Goal: Transaction & Acquisition: Book appointment/travel/reservation

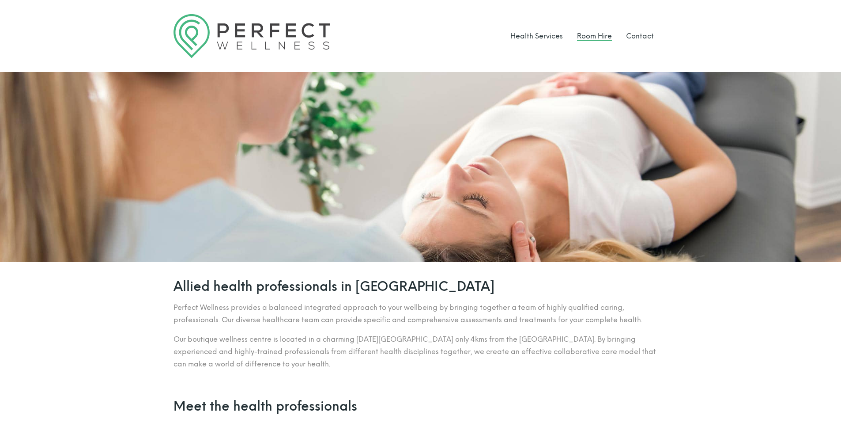
click at [586, 40] on link "Room Hire" at bounding box center [594, 36] width 35 height 8
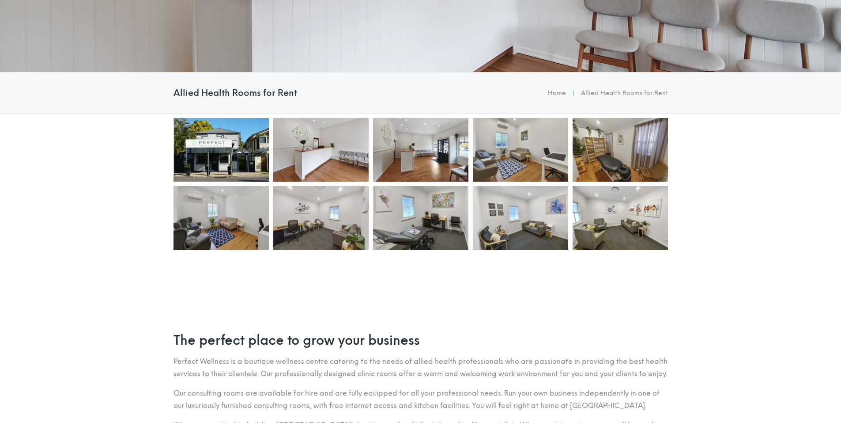
scroll to position [192, 0]
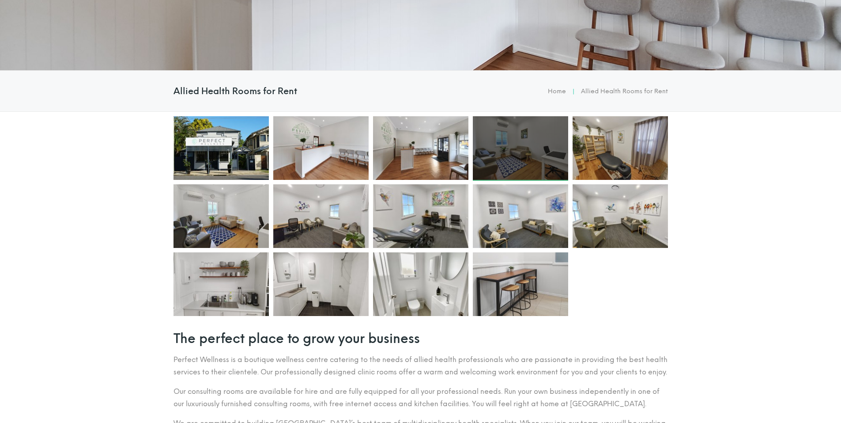
click at [514, 147] on div at bounding box center [520, 148] width 95 height 64
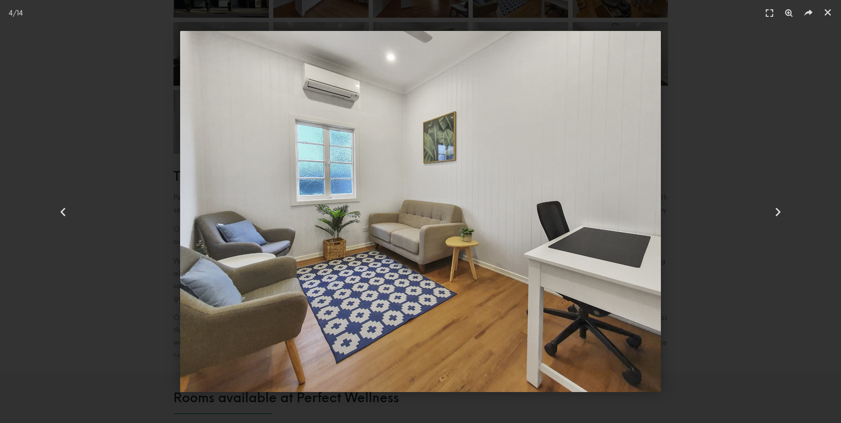
scroll to position [352, 0]
click at [779, 209] on icon "Next slide" at bounding box center [778, 211] width 11 height 11
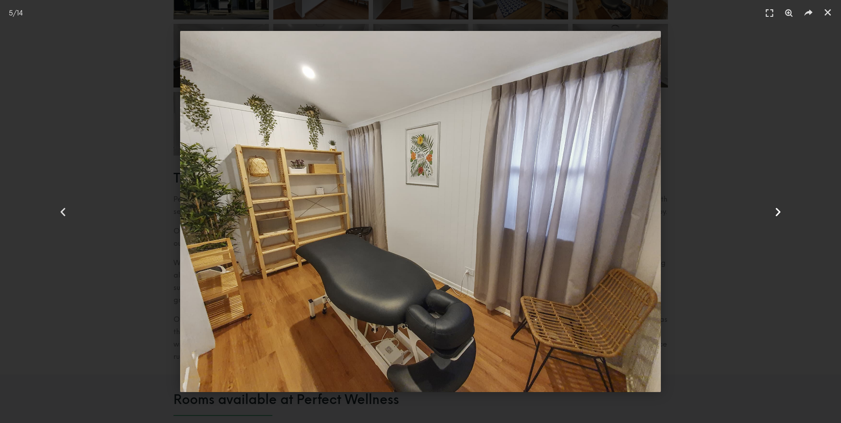
click at [779, 209] on icon "Next slide" at bounding box center [778, 211] width 11 height 11
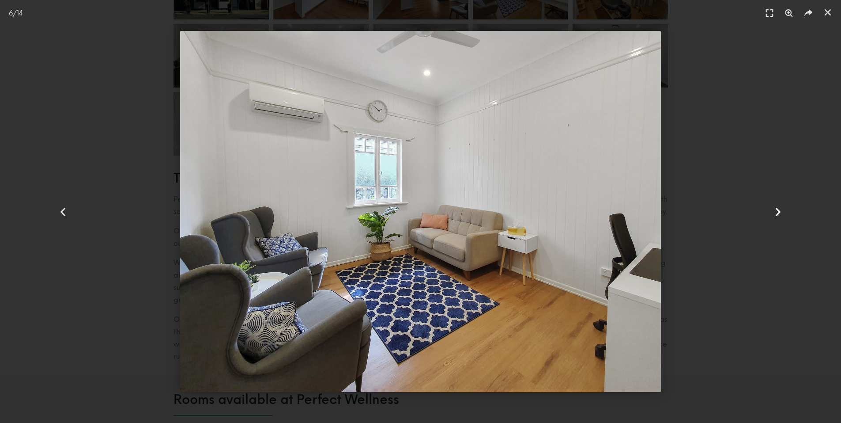
click at [779, 209] on icon "Next slide" at bounding box center [778, 211] width 11 height 11
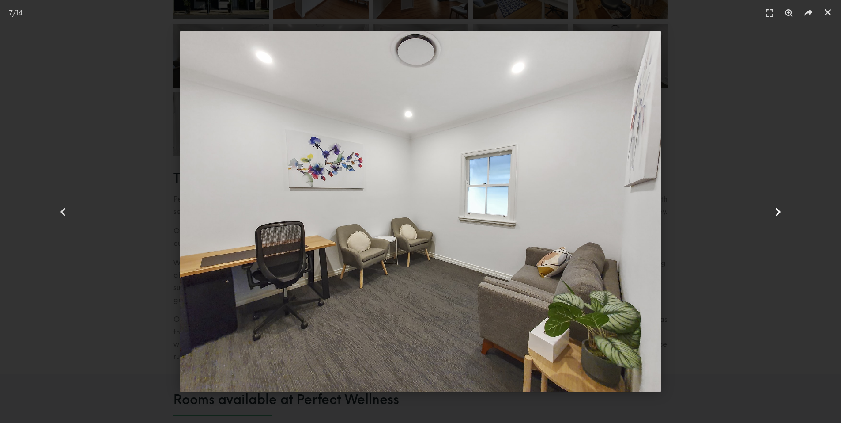
click at [779, 209] on icon "Next slide" at bounding box center [778, 211] width 11 height 11
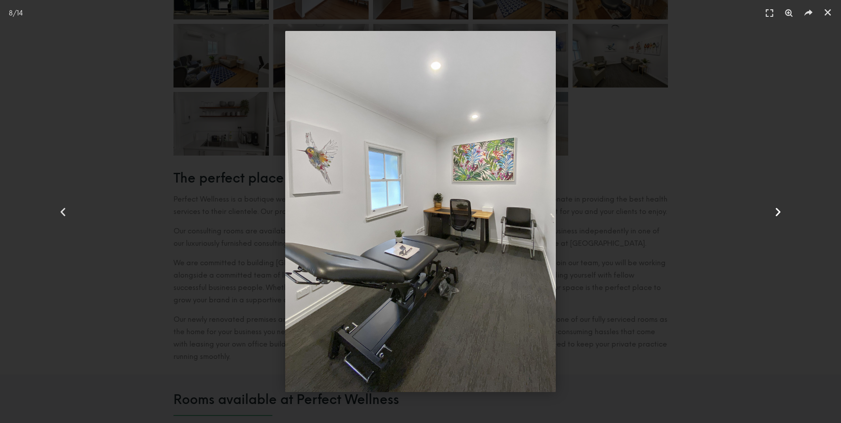
click at [779, 209] on icon "Next slide" at bounding box center [778, 211] width 11 height 11
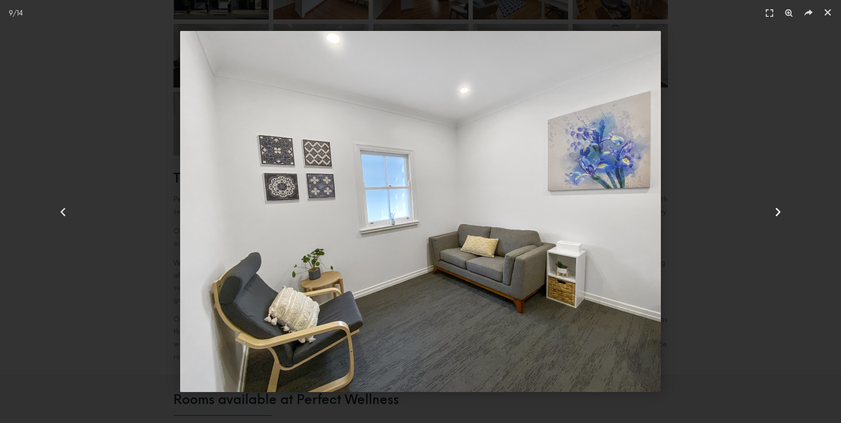
click at [779, 209] on icon "Next slide" at bounding box center [778, 211] width 11 height 11
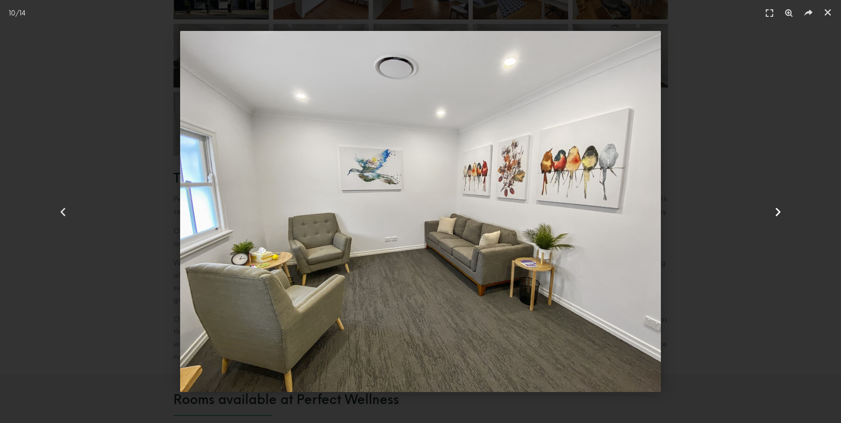
click at [779, 209] on icon "Next slide" at bounding box center [778, 211] width 11 height 11
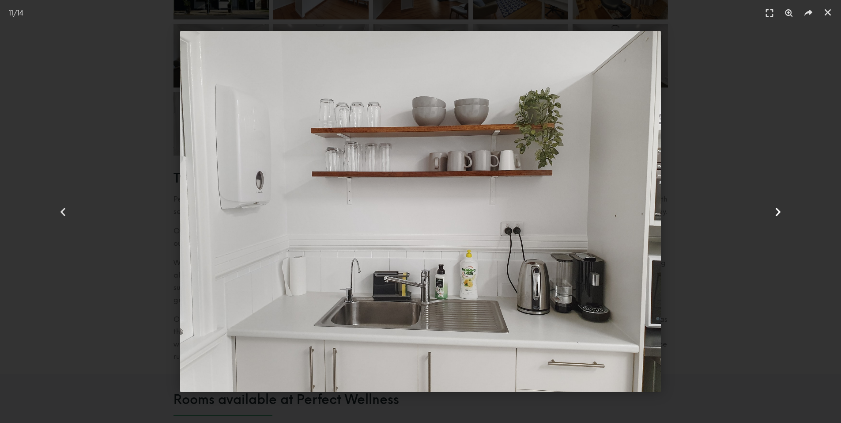
click at [779, 209] on icon "Next slide" at bounding box center [778, 211] width 11 height 11
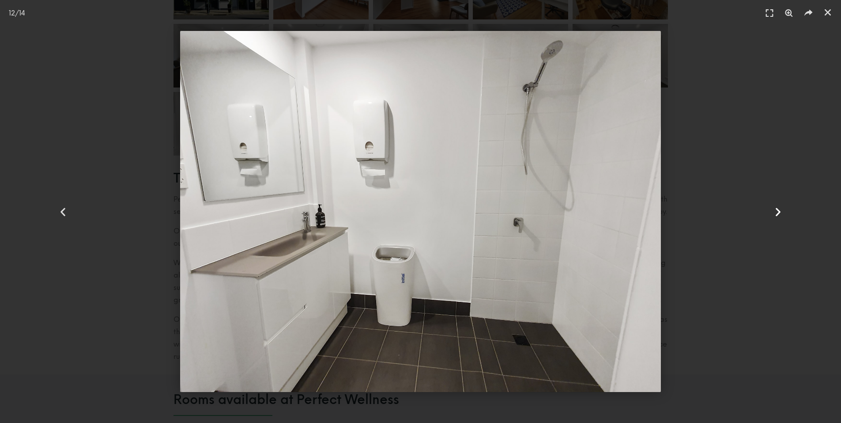
click at [779, 209] on icon "Next slide" at bounding box center [778, 211] width 11 height 11
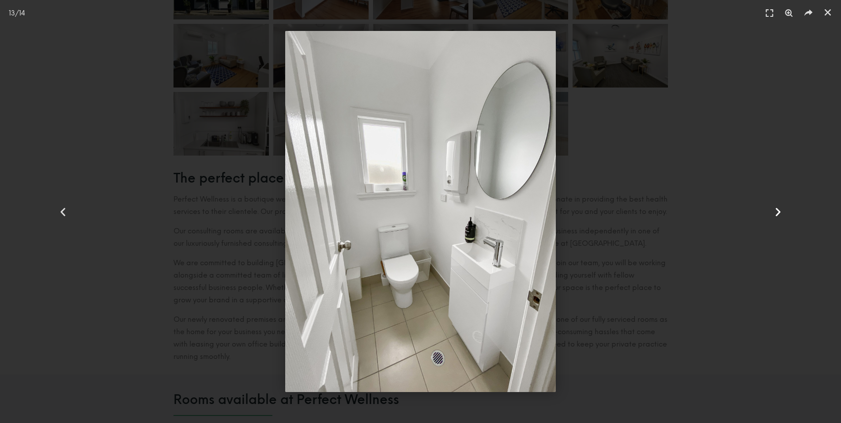
click at [779, 209] on icon "Next slide" at bounding box center [778, 211] width 11 height 11
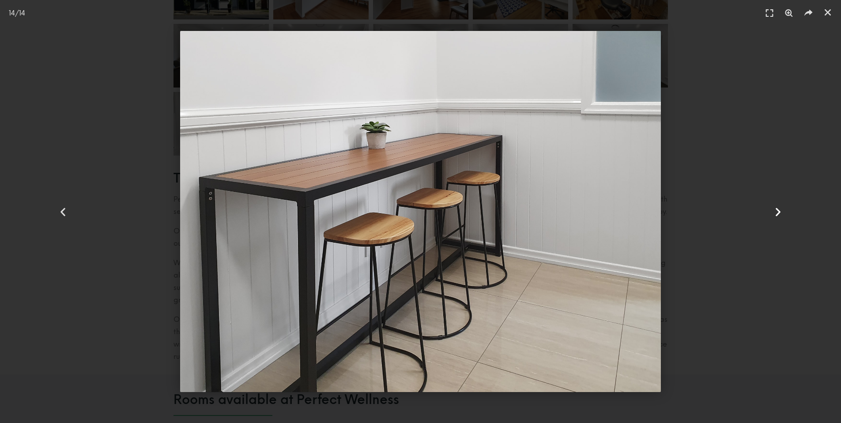
click at [779, 209] on icon "Next slide" at bounding box center [778, 211] width 11 height 11
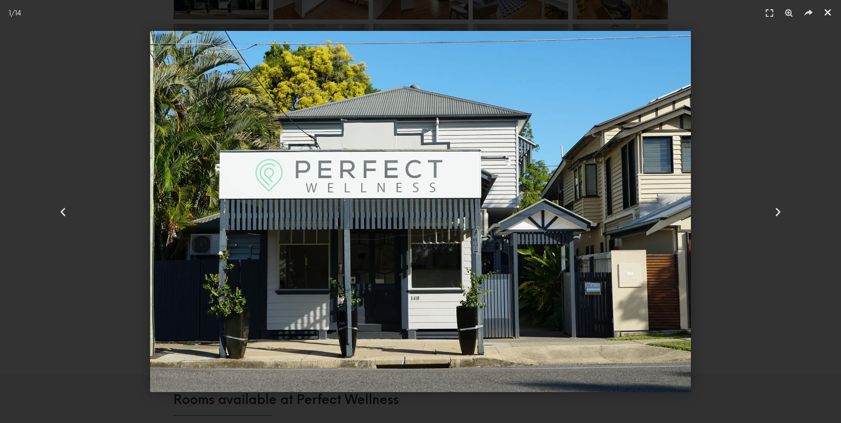
click at [831, 14] on icon "Close (Esc)" at bounding box center [828, 12] width 9 height 9
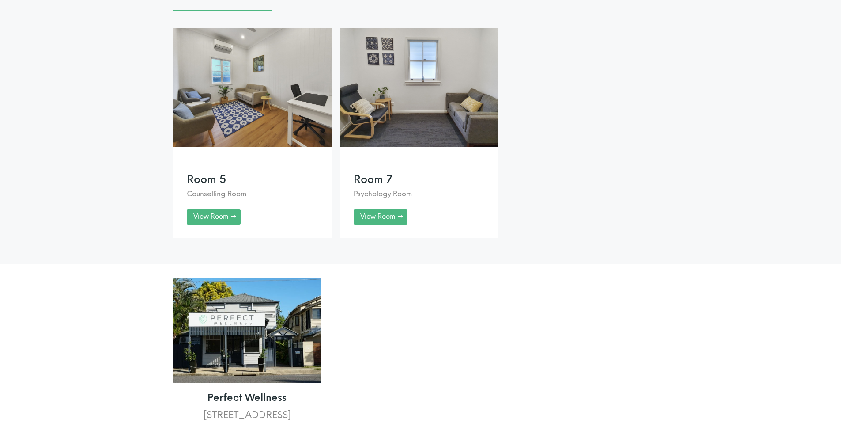
scroll to position [758, 0]
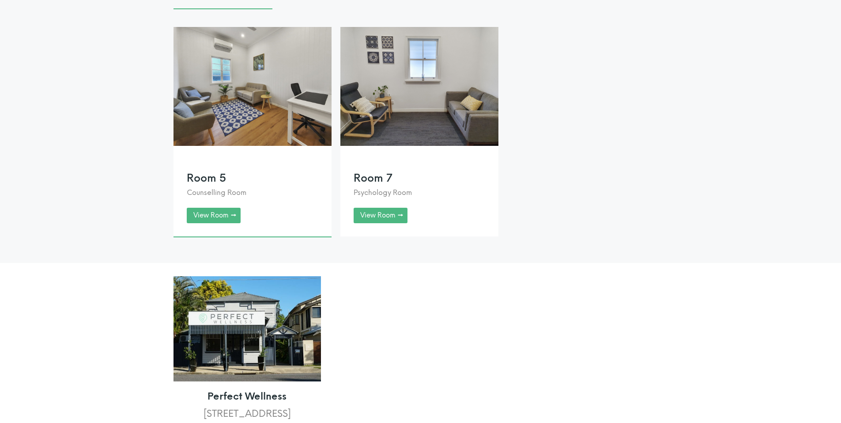
click at [221, 227] on link at bounding box center [253, 131] width 158 height 209
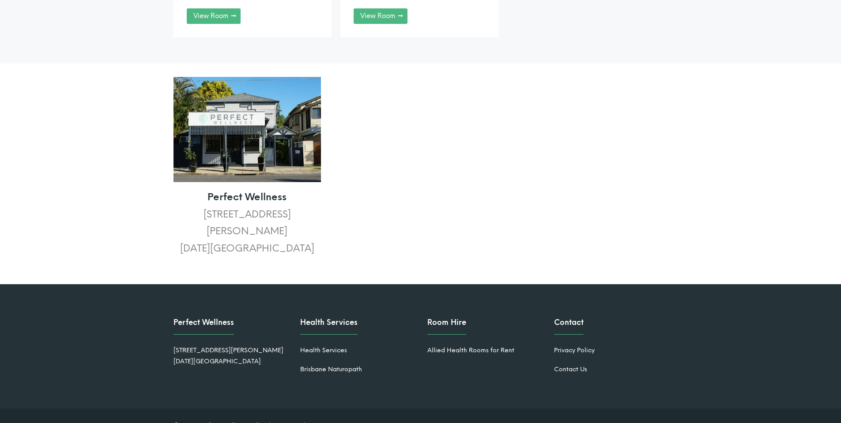
click at [279, 158] on img at bounding box center [247, 130] width 147 height 106
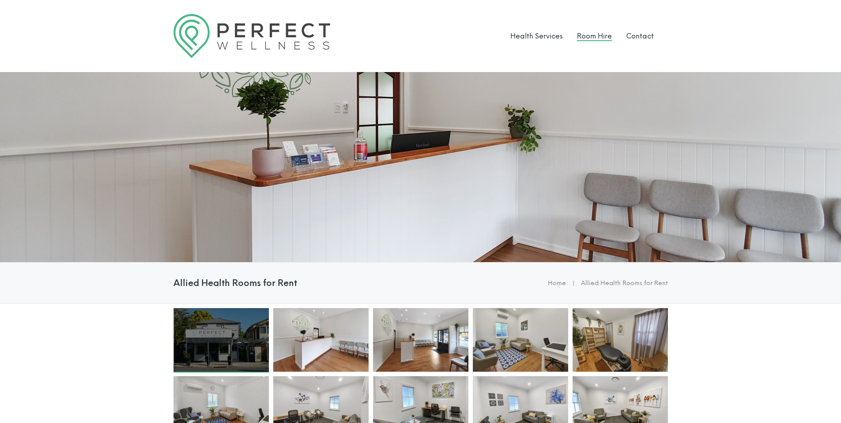
click at [215, 332] on div at bounding box center [221, 340] width 95 height 64
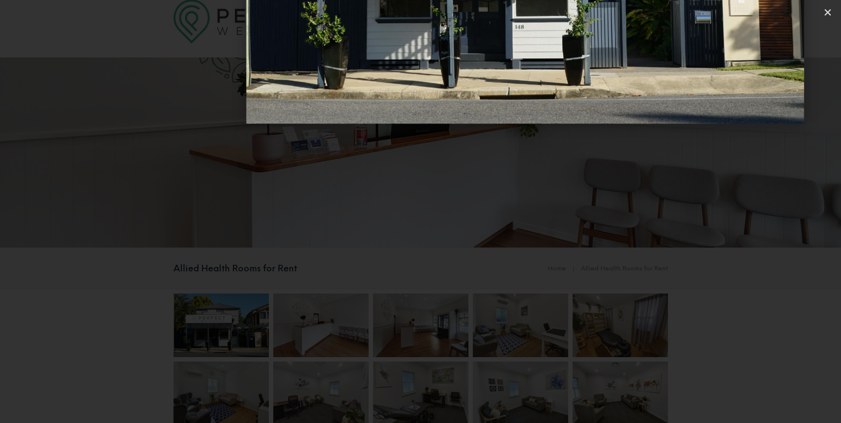
scroll to position [17, 0]
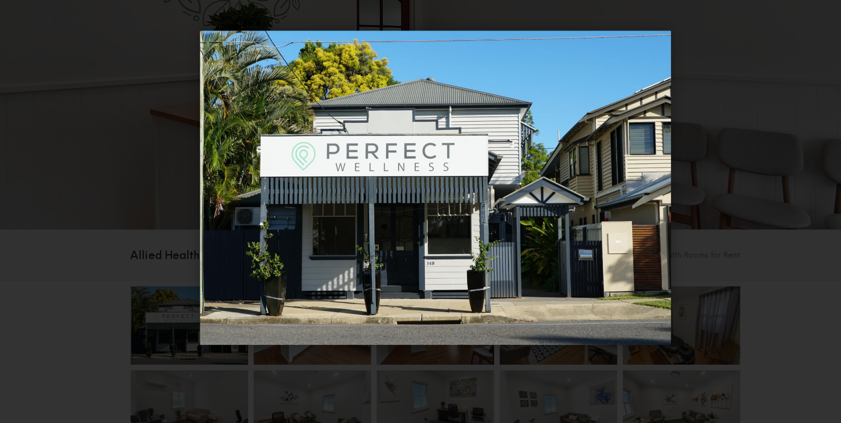
click at [714, 144] on div at bounding box center [420, 211] width 779 height 361
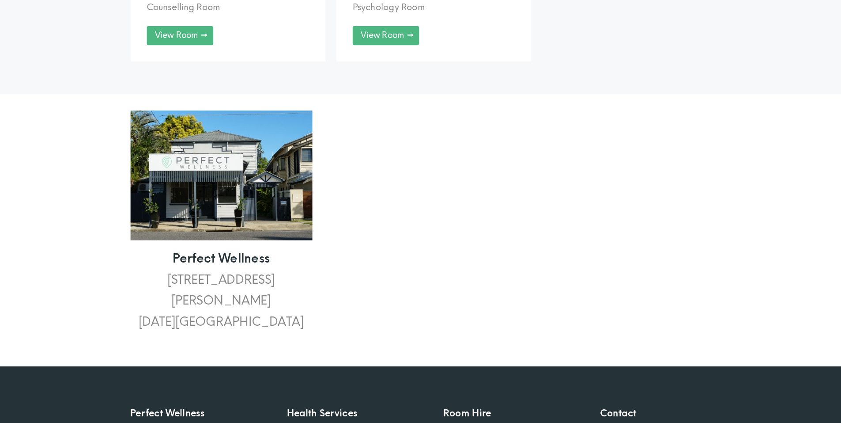
scroll to position [900, 0]
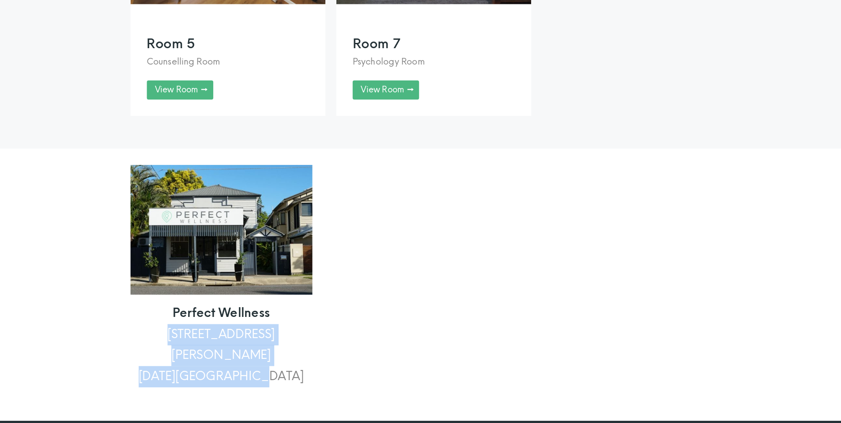
drag, startPoint x: 206, startPoint y: 281, endPoint x: 291, endPoint y: 300, distance: 87.7
click at [291, 300] on p "Perfect Wellness 148 Arthur Terrace Red Hill, QLD 4059" at bounding box center [247, 280] width 147 height 68
copy p "148 Arthur Terrace Red Hill, QLD 4059"
